Goal: Find specific page/section: Find specific page/section

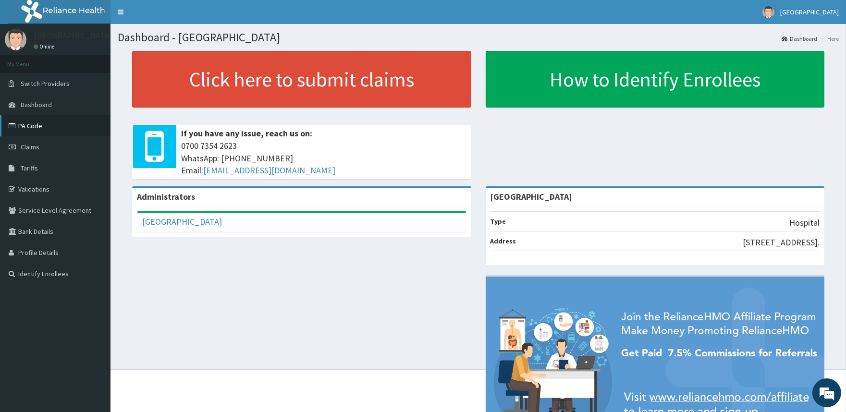
click at [20, 127] on link "PA Code" at bounding box center [55, 125] width 110 height 21
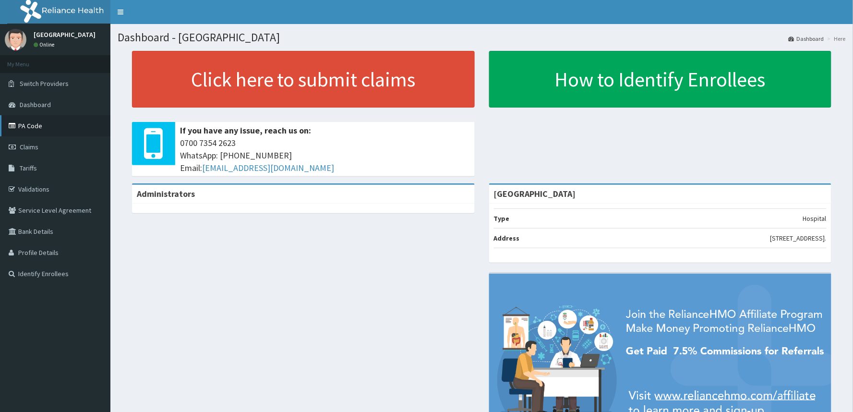
click at [23, 126] on link "PA Code" at bounding box center [55, 125] width 110 height 21
